Goal: Check status: Check status

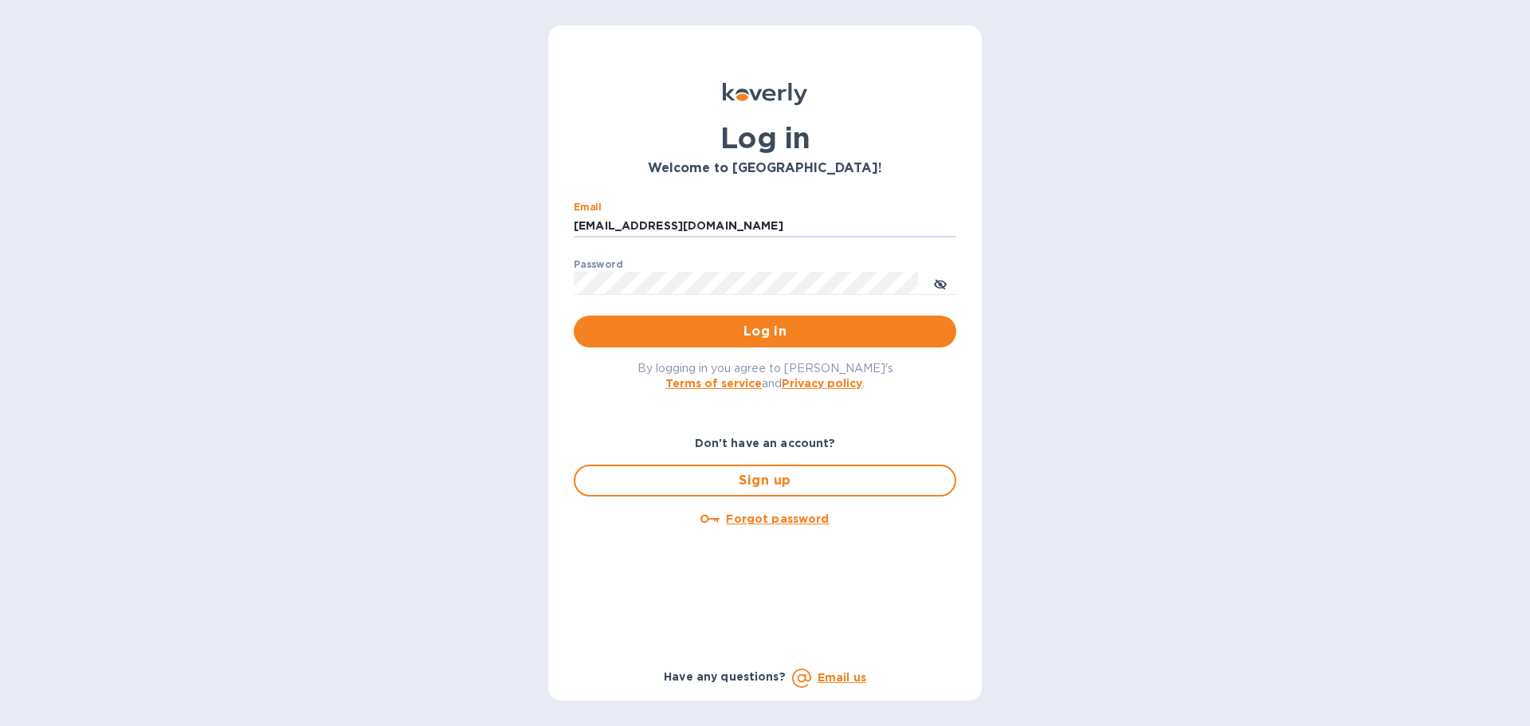
drag, startPoint x: 732, startPoint y: 224, endPoint x: 555, endPoint y: 206, distance: 177.7
click at [555, 206] on div "Log in Welcome to Koverly! Email ssinger@intlfreight.net ​ Password ​ Log in By…" at bounding box center [764, 362] width 433 height 675
type input "ssinger@zarachlogistics.com"
click at [700, 327] on span "Log in" at bounding box center [764, 331] width 357 height 19
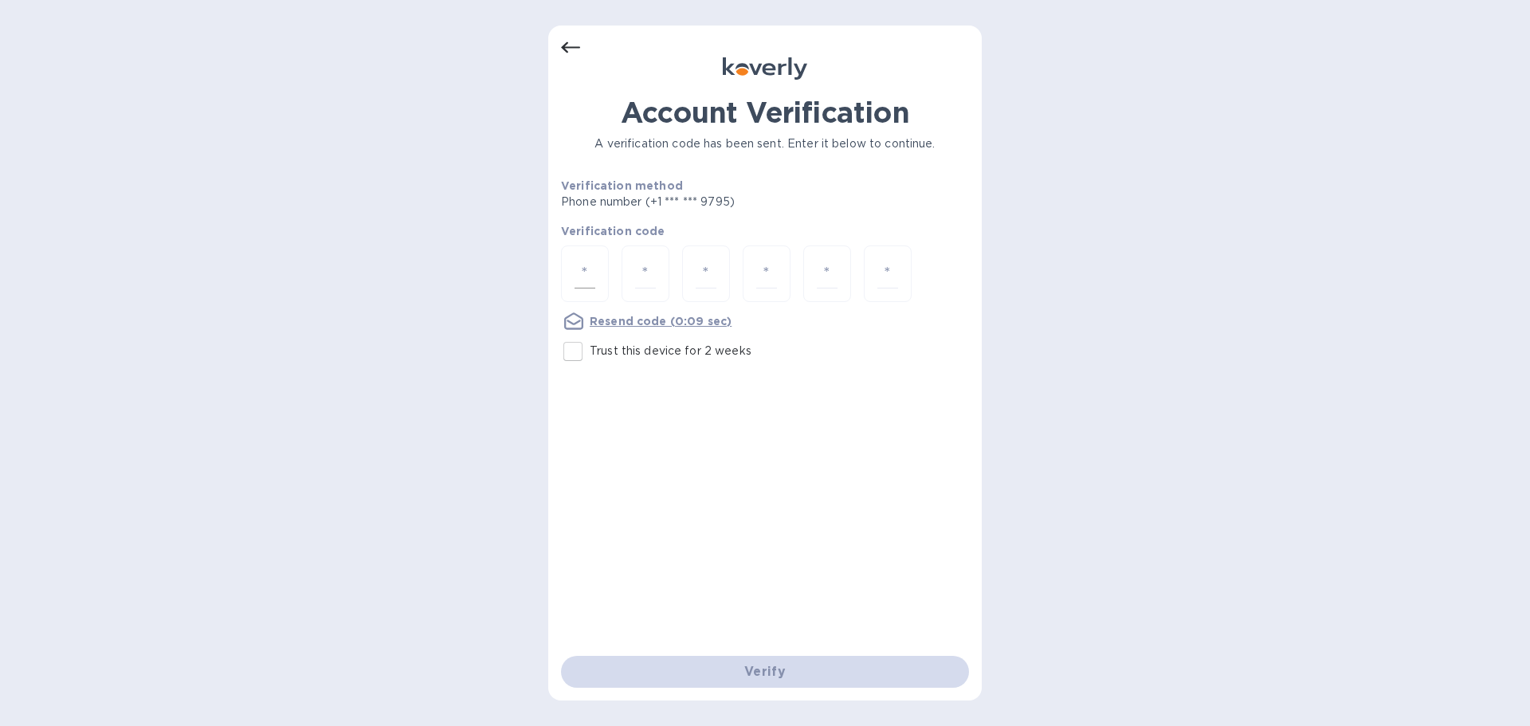
click at [587, 283] on input "number" at bounding box center [584, 273] width 21 height 29
type input "5"
type input "8"
type input "1"
type input "2"
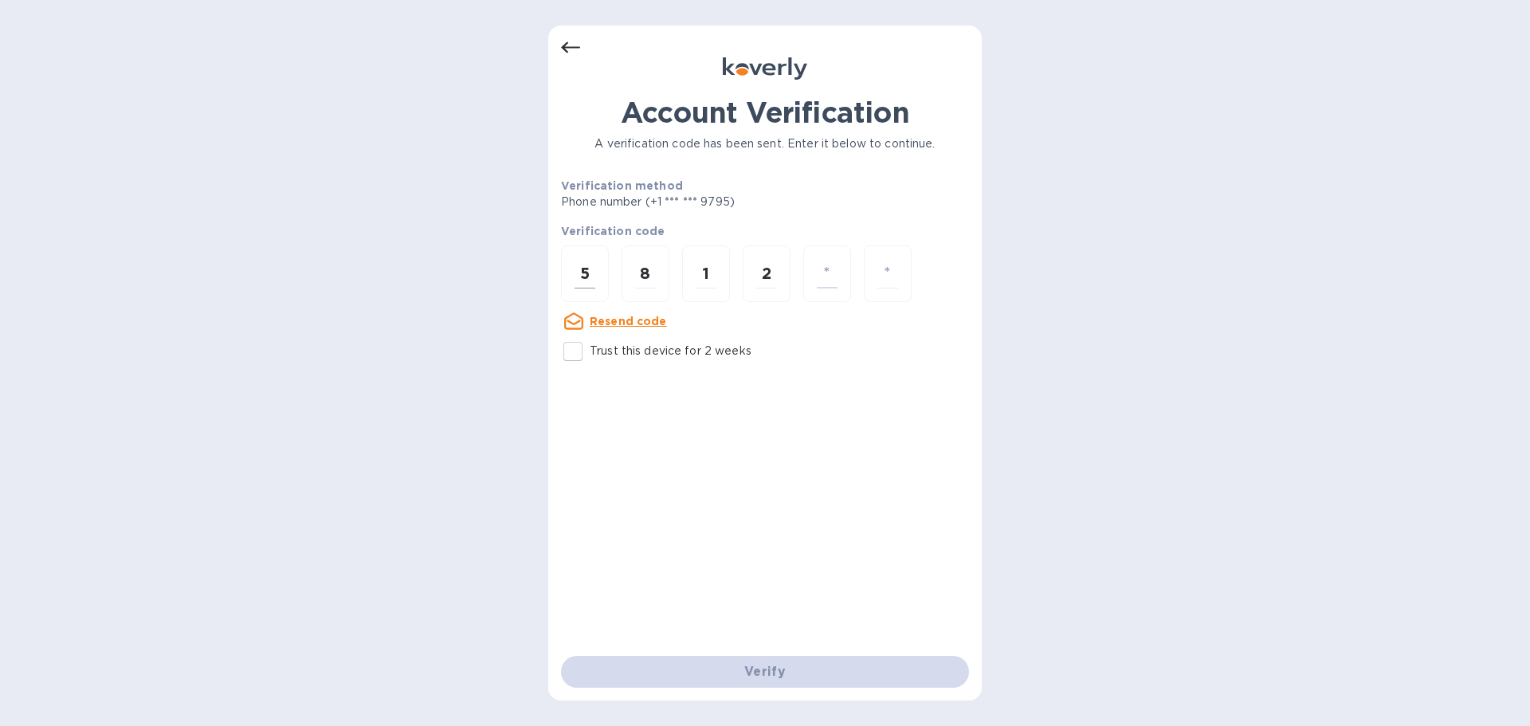
type input "9"
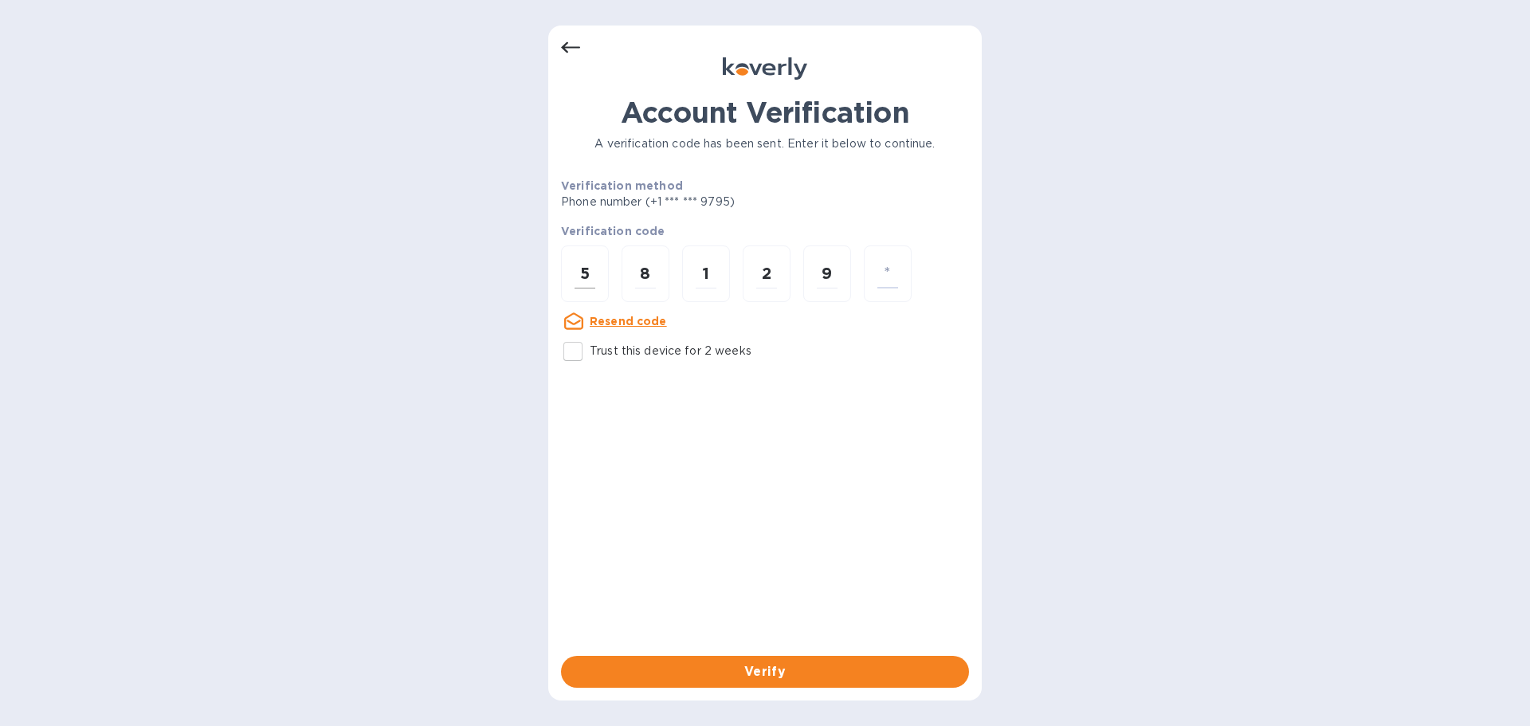
type input "7"
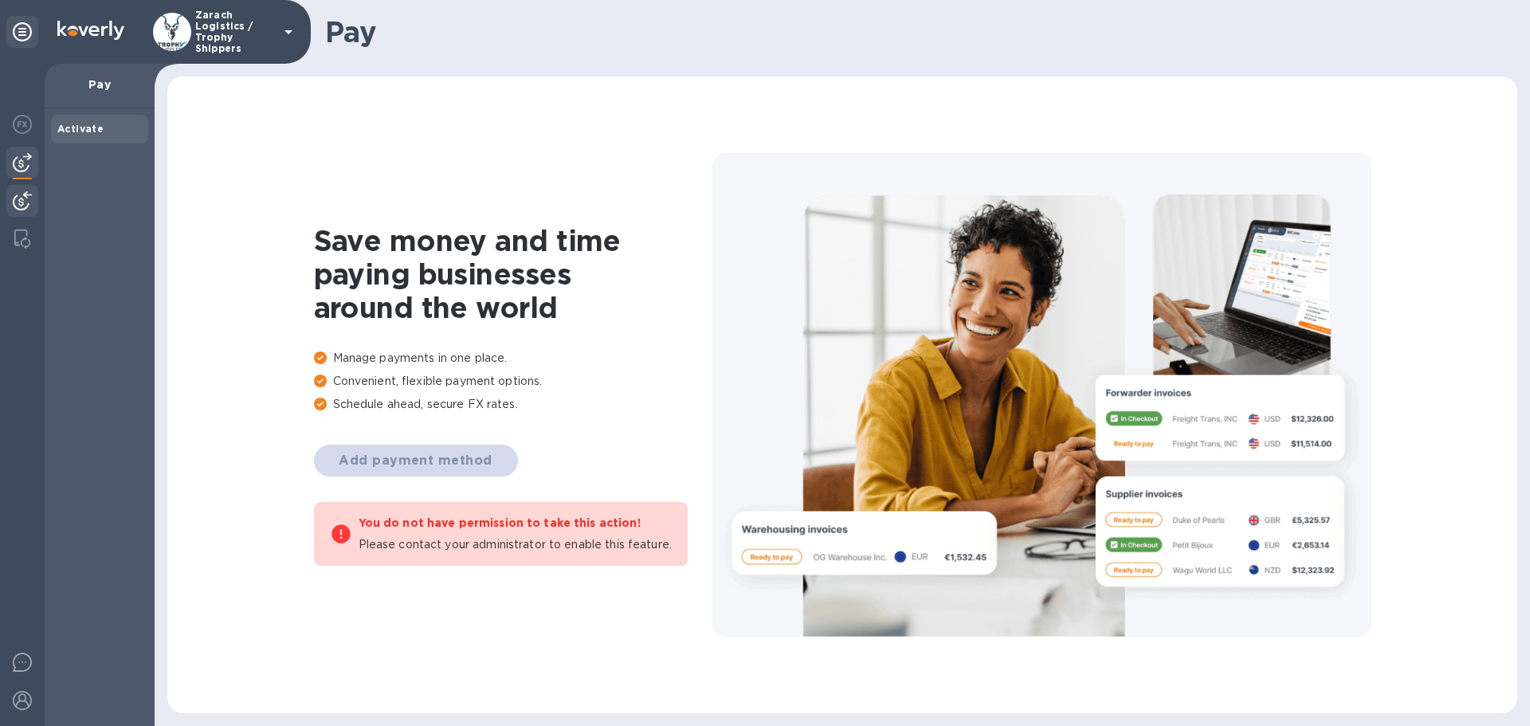
click at [24, 194] on img at bounding box center [22, 200] width 19 height 19
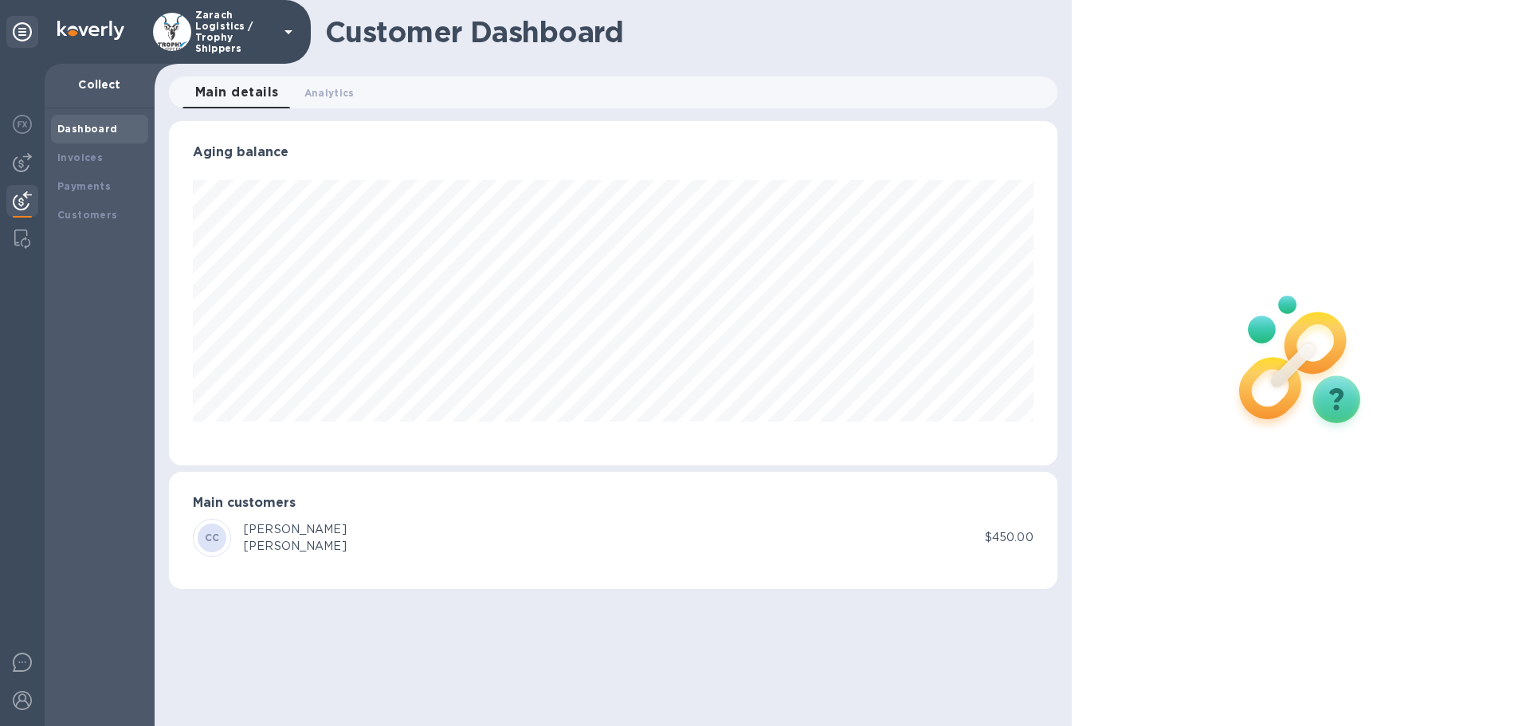
scroll to position [344, 888]
click at [63, 184] on b "Payments" at bounding box center [83, 186] width 53 height 12
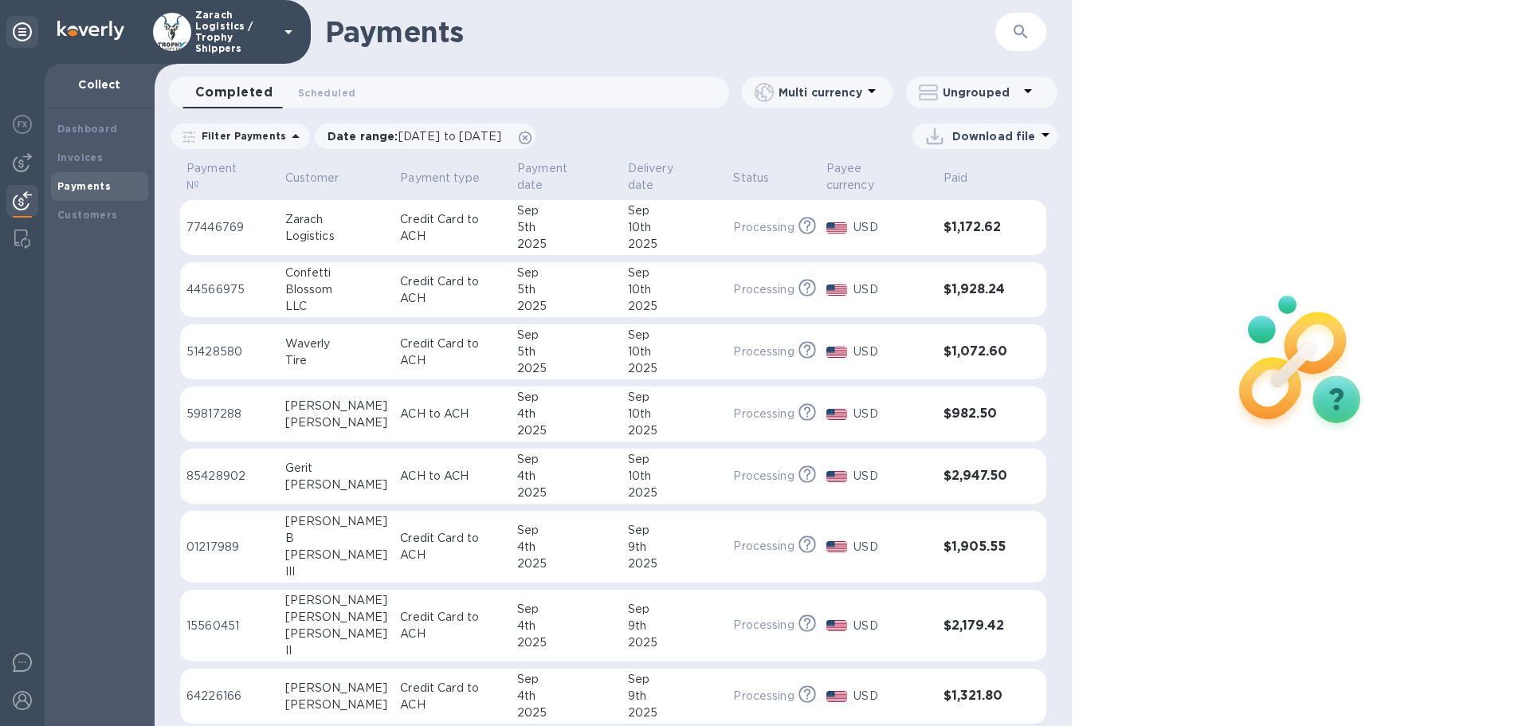
click at [221, 219] on p "77446769" at bounding box center [229, 227] width 86 height 17
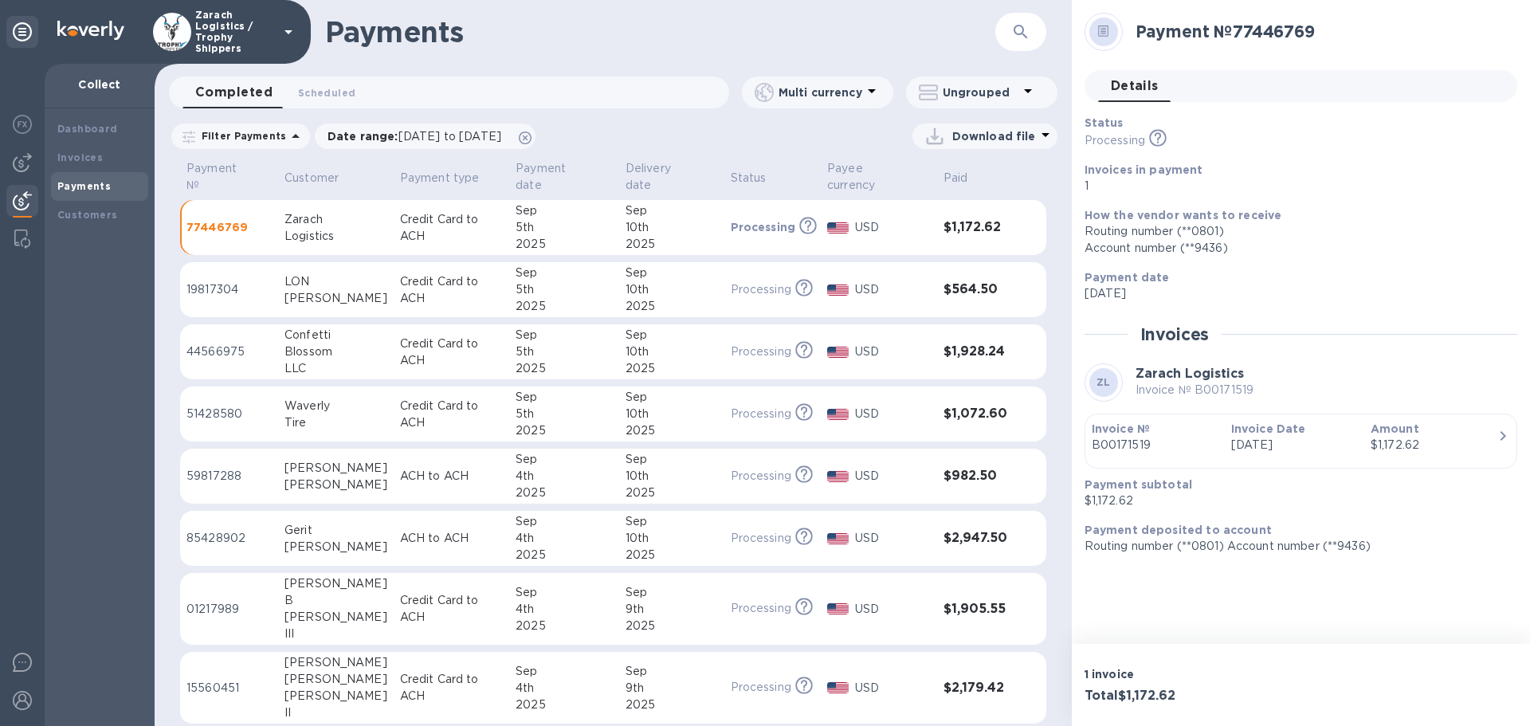
click at [213, 281] on p "19817304" at bounding box center [228, 289] width 85 height 17
